Goal: Task Accomplishment & Management: Manage account settings

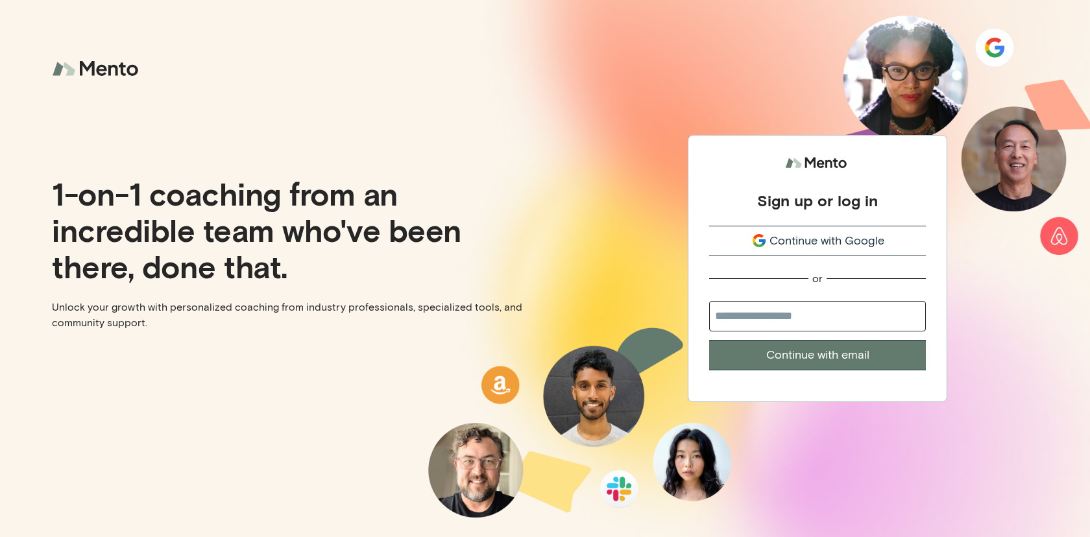
click at [804, 314] on input "email" at bounding box center [817, 316] width 217 height 30
type input "**********"
click at [709, 340] on button "Continue with email" at bounding box center [817, 355] width 217 height 30
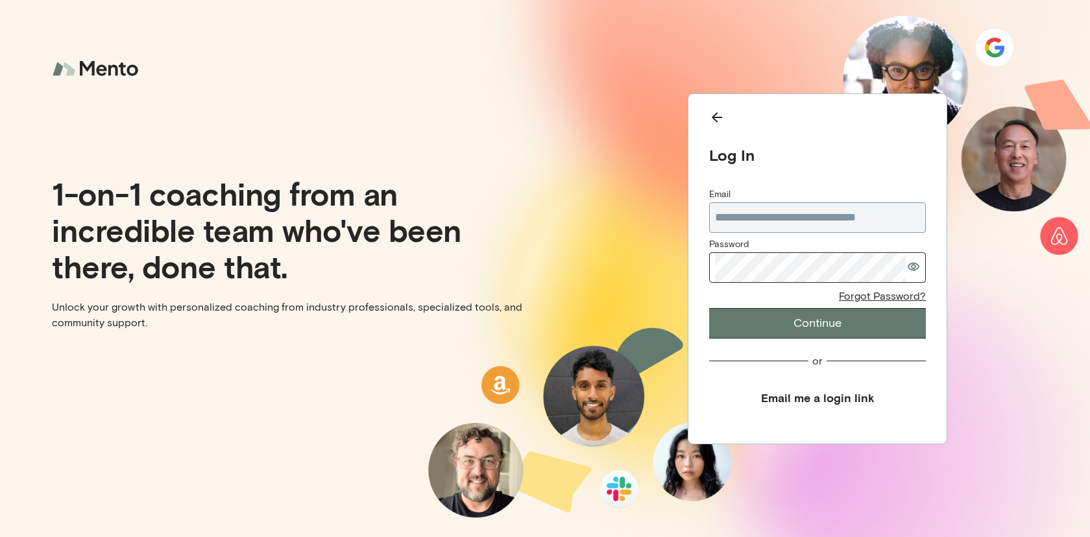
click at [829, 402] on button "Email me a login link" at bounding box center [817, 397] width 217 height 29
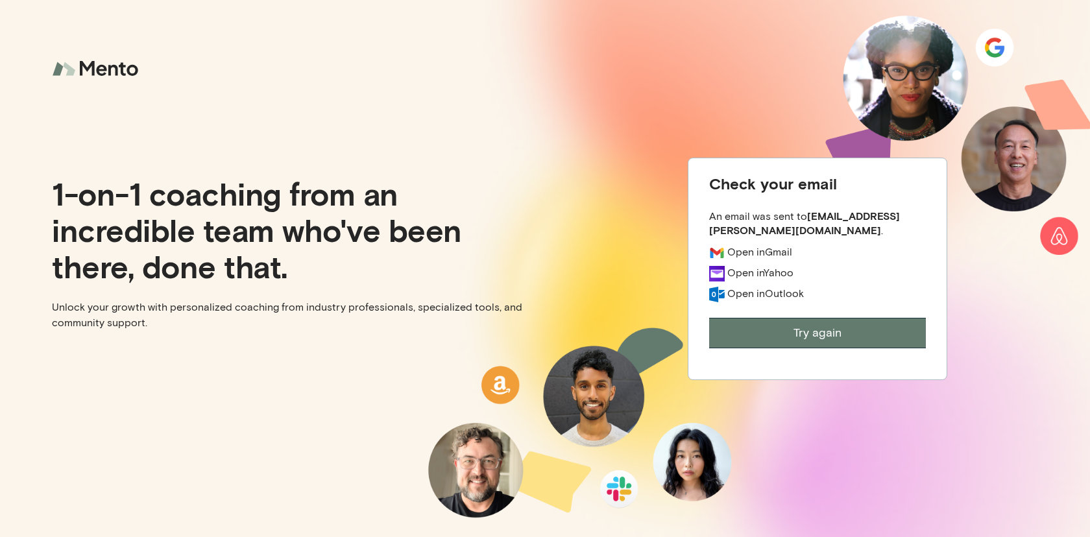
click at [82, 77] on img at bounding box center [97, 69] width 91 height 34
click at [69, 69] on img at bounding box center [97, 69] width 91 height 34
click at [668, 62] on div "Check your email An email was sent to [EMAIL_ADDRESS][PERSON_NAME][DOMAIN_NAME]…" at bounding box center [817, 268] width 545 height 537
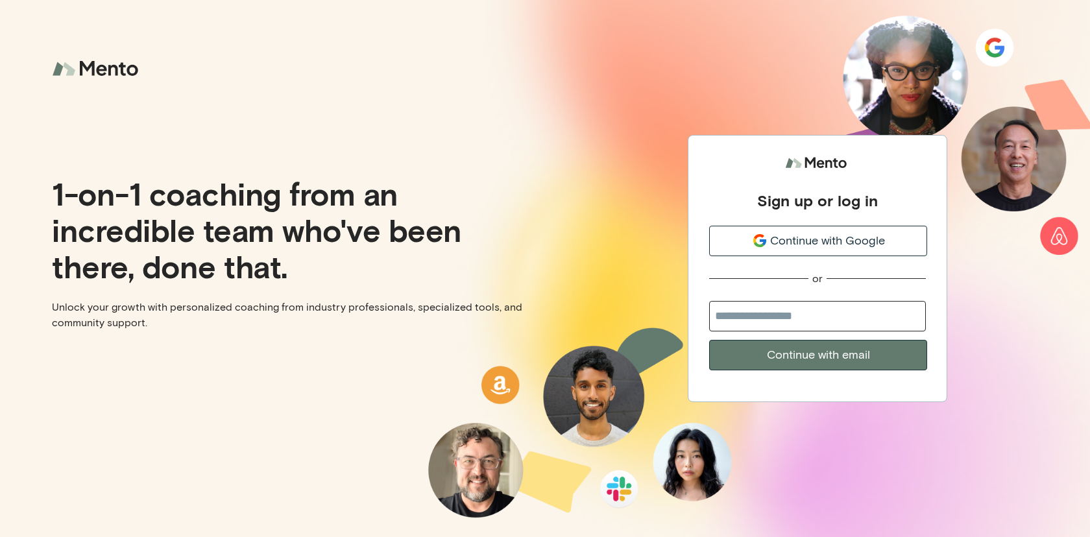
click at [784, 320] on input "email" at bounding box center [817, 316] width 217 height 30
type input "**********"
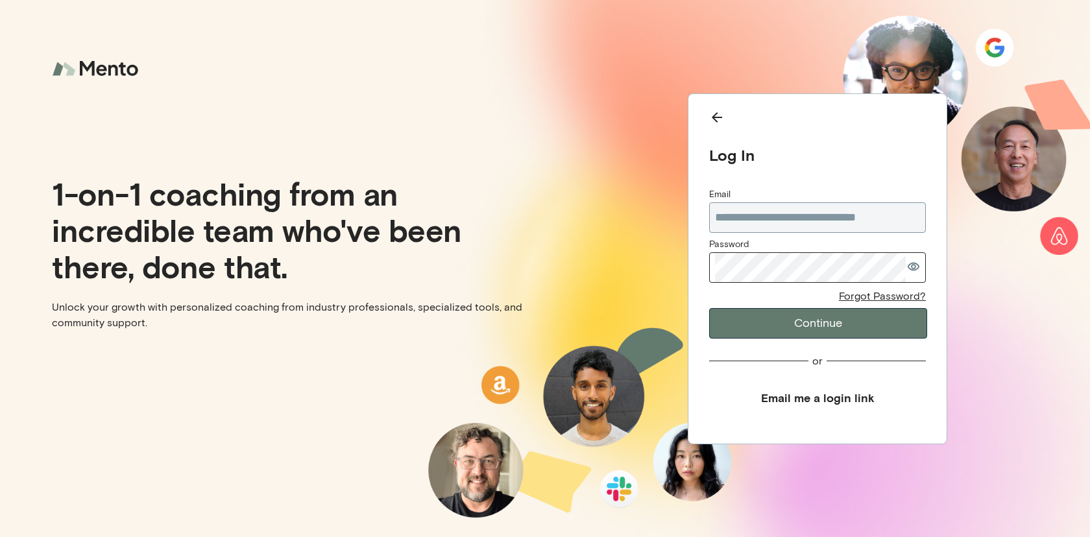
click at [813, 351] on div "**********" at bounding box center [817, 261] width 217 height 303
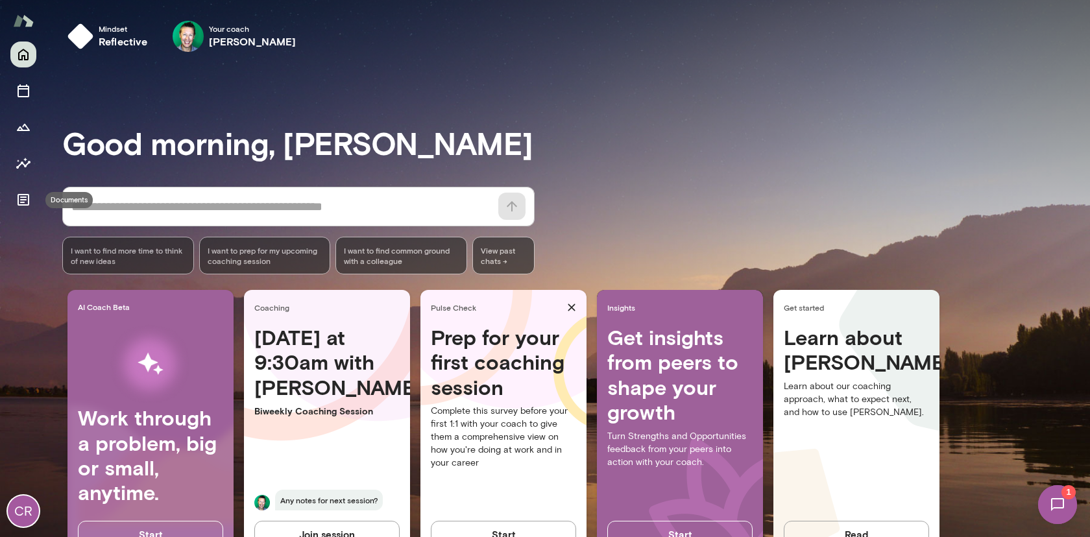
drag, startPoint x: 28, startPoint y: 198, endPoint x: 51, endPoint y: 191, distance: 24.4
click at [28, 198] on icon "Documents" at bounding box center [24, 200] width 12 height 12
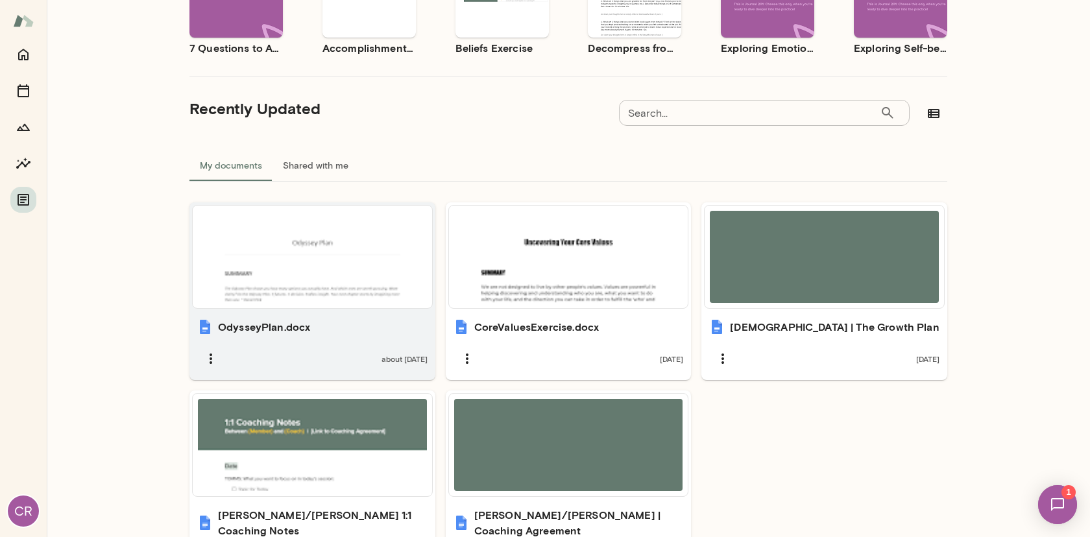
scroll to position [236, 0]
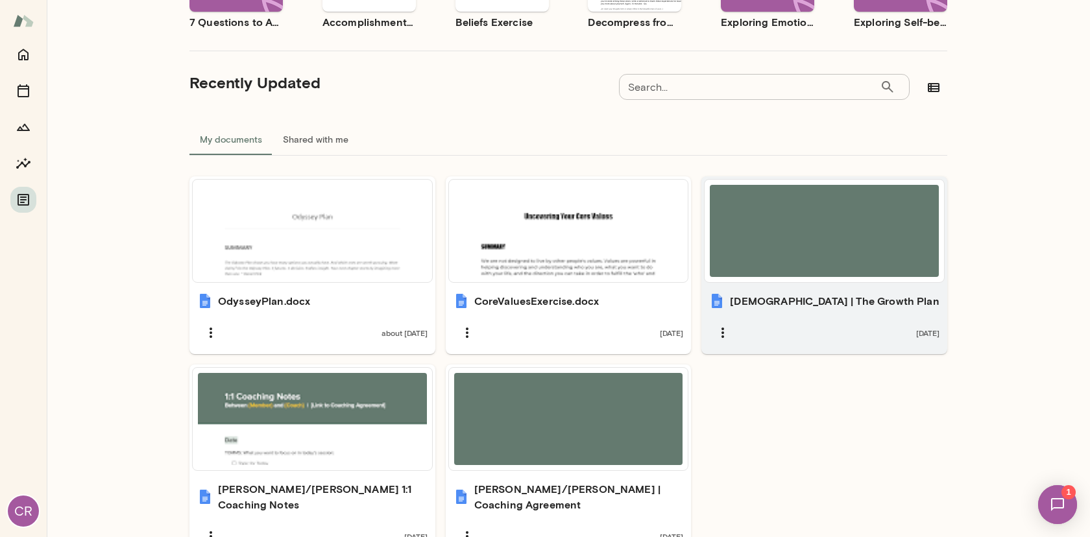
click at [801, 302] on h6 "Christian | The Growth Plan" at bounding box center [834, 301] width 209 height 16
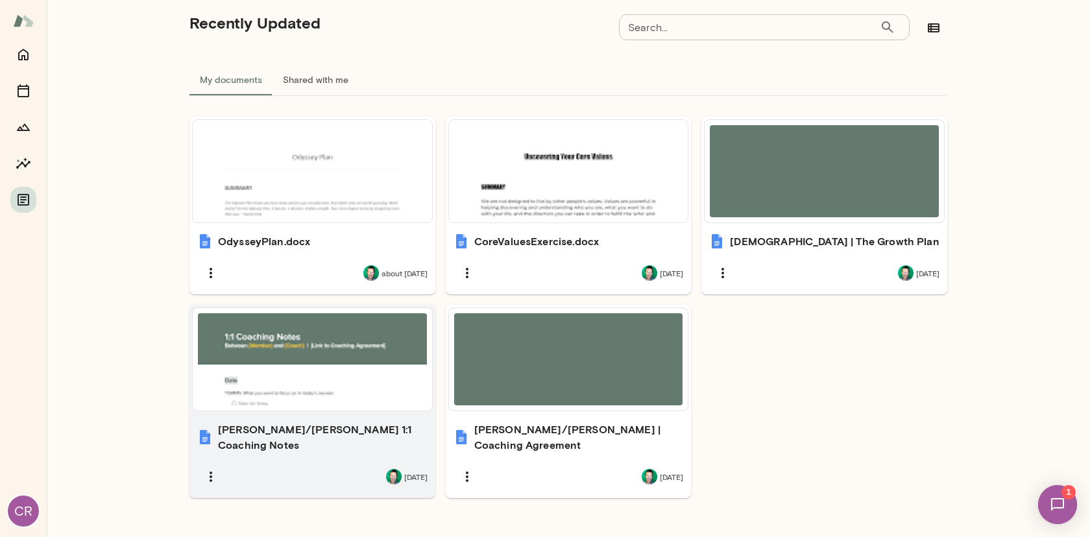
scroll to position [304, 0]
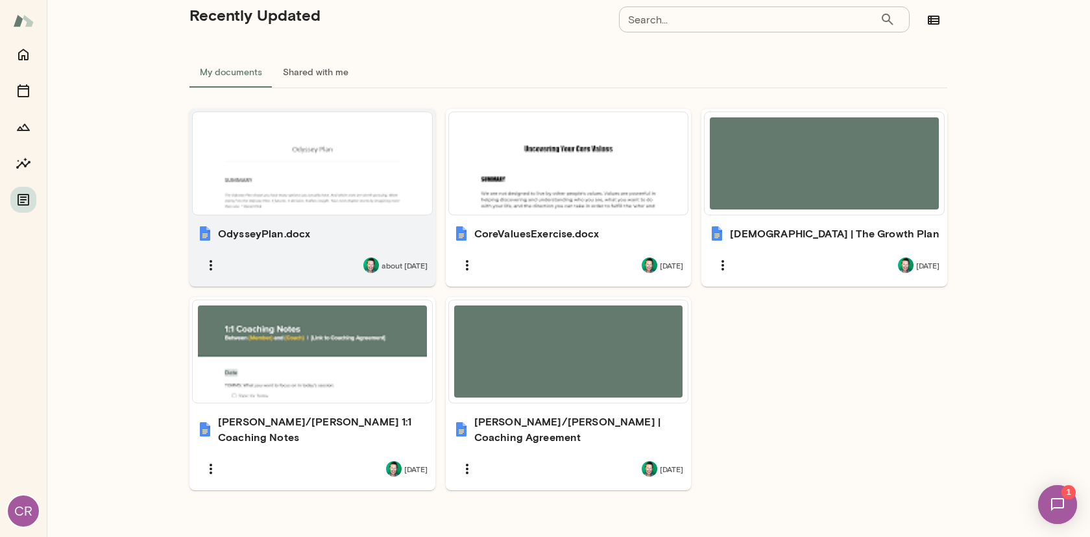
click at [322, 235] on div "OdysseyPlan.docx" at bounding box center [312, 234] width 230 height 16
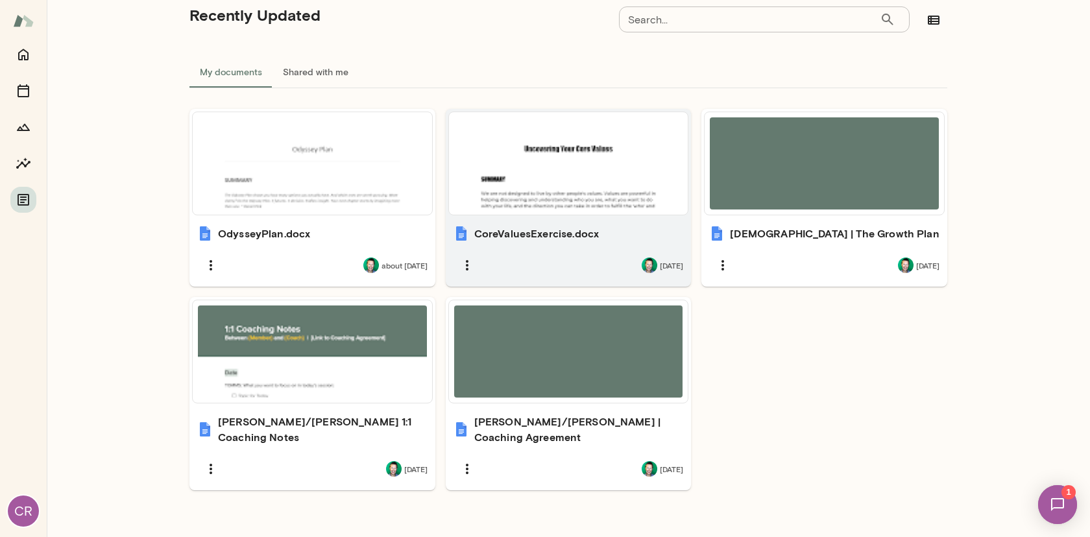
click at [566, 237] on h6 "CoreValuesExercise.docx" at bounding box center [536, 234] width 125 height 16
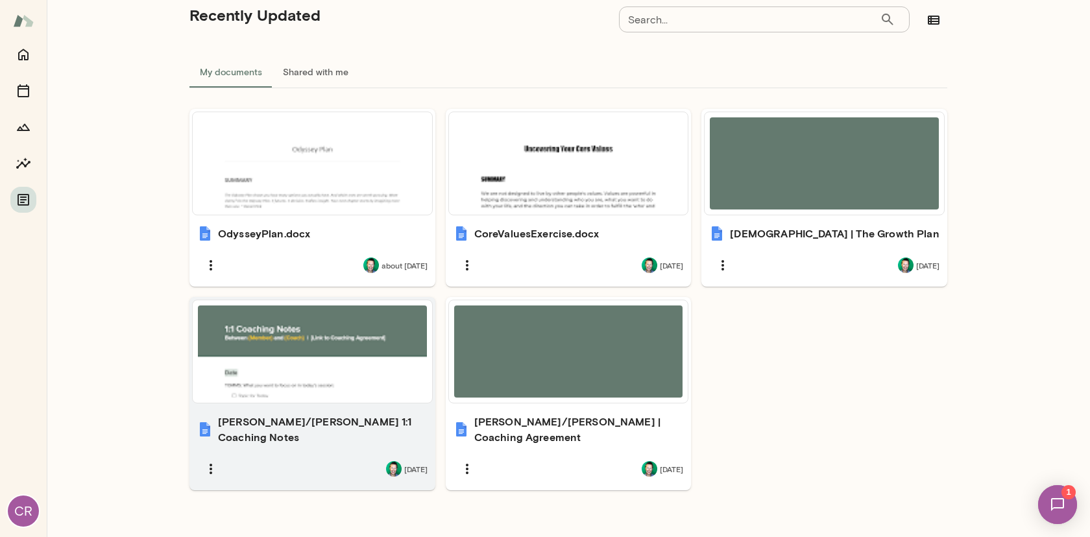
click at [322, 411] on div "Chris/Brian 1:1 Coaching Notes 2 months ago" at bounding box center [312, 448] width 246 height 84
